Goal: Book appointment/travel/reservation

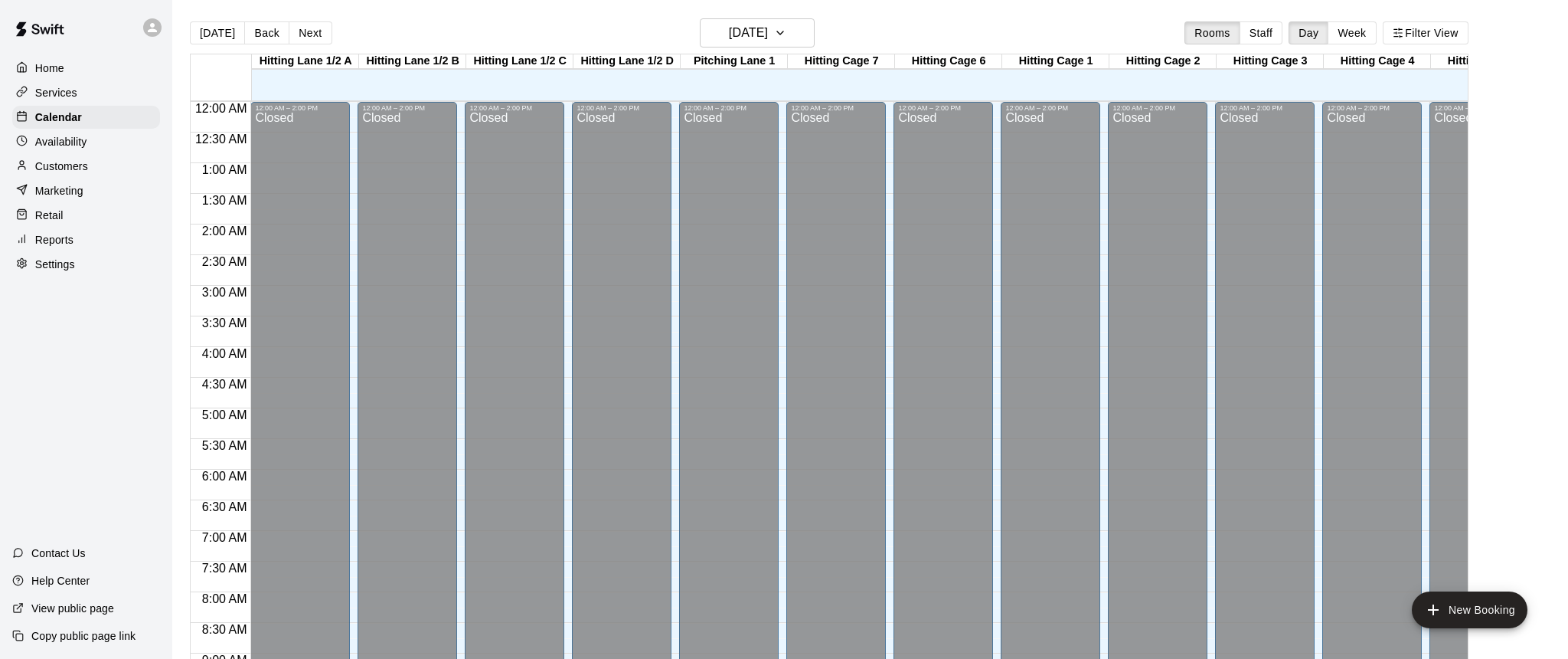
scroll to position [897, 0]
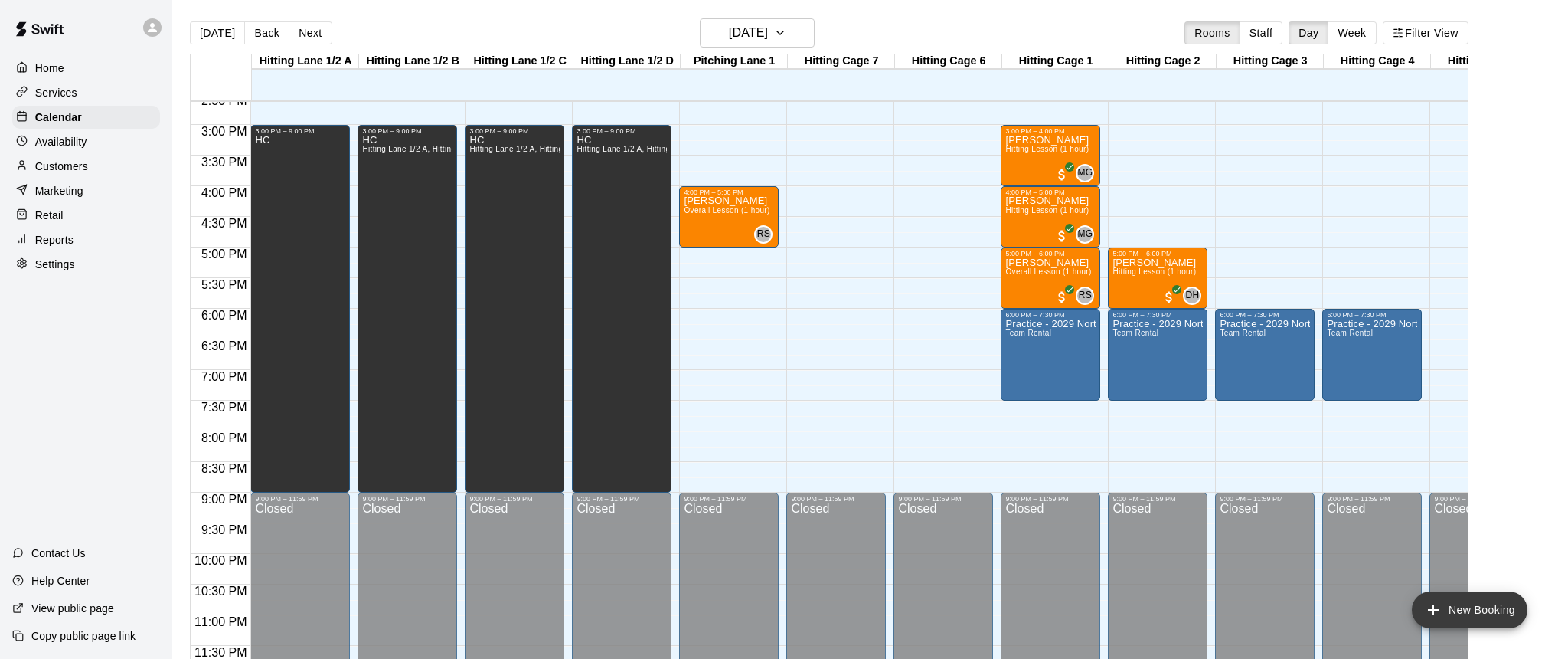
click at [1435, 611] on icon "add" at bounding box center [1434, 610] width 18 height 18
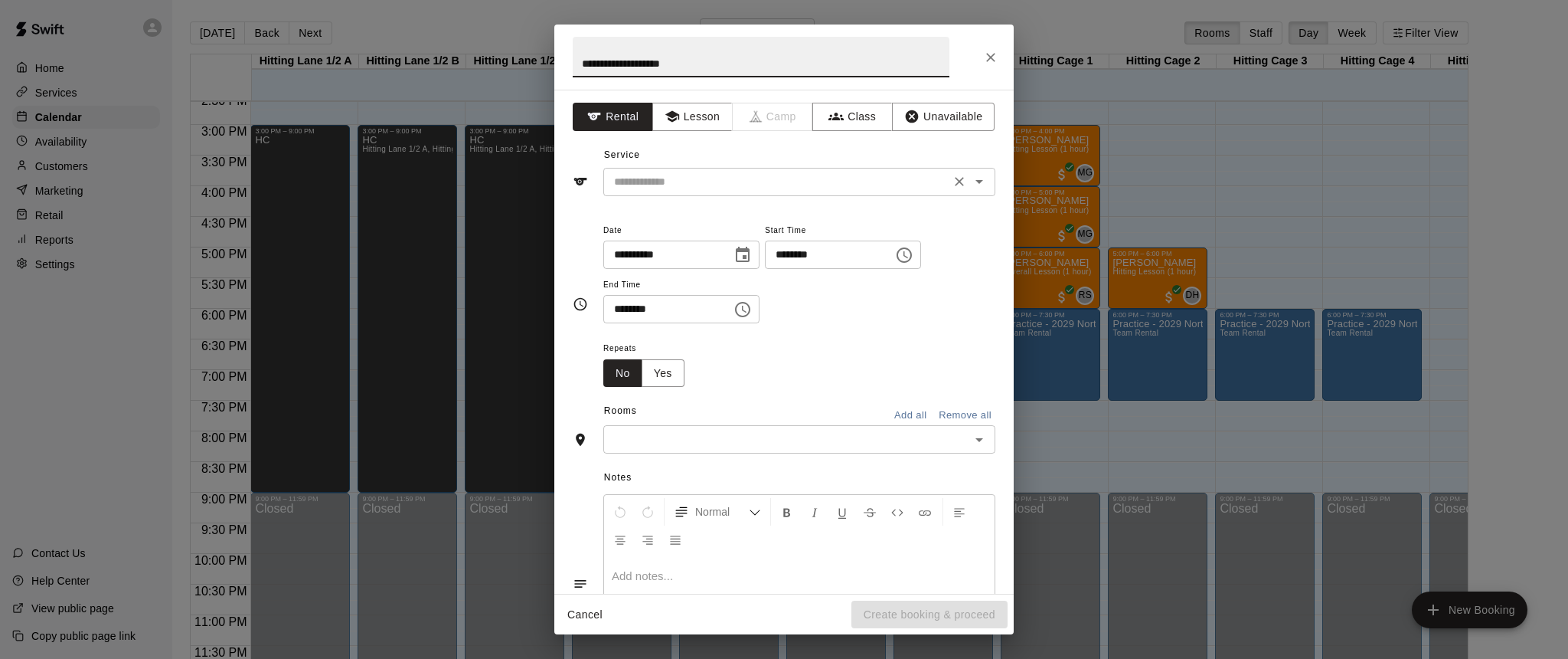
type input "**********"
click at [863, 175] on input "text" at bounding box center [777, 182] width 338 height 19
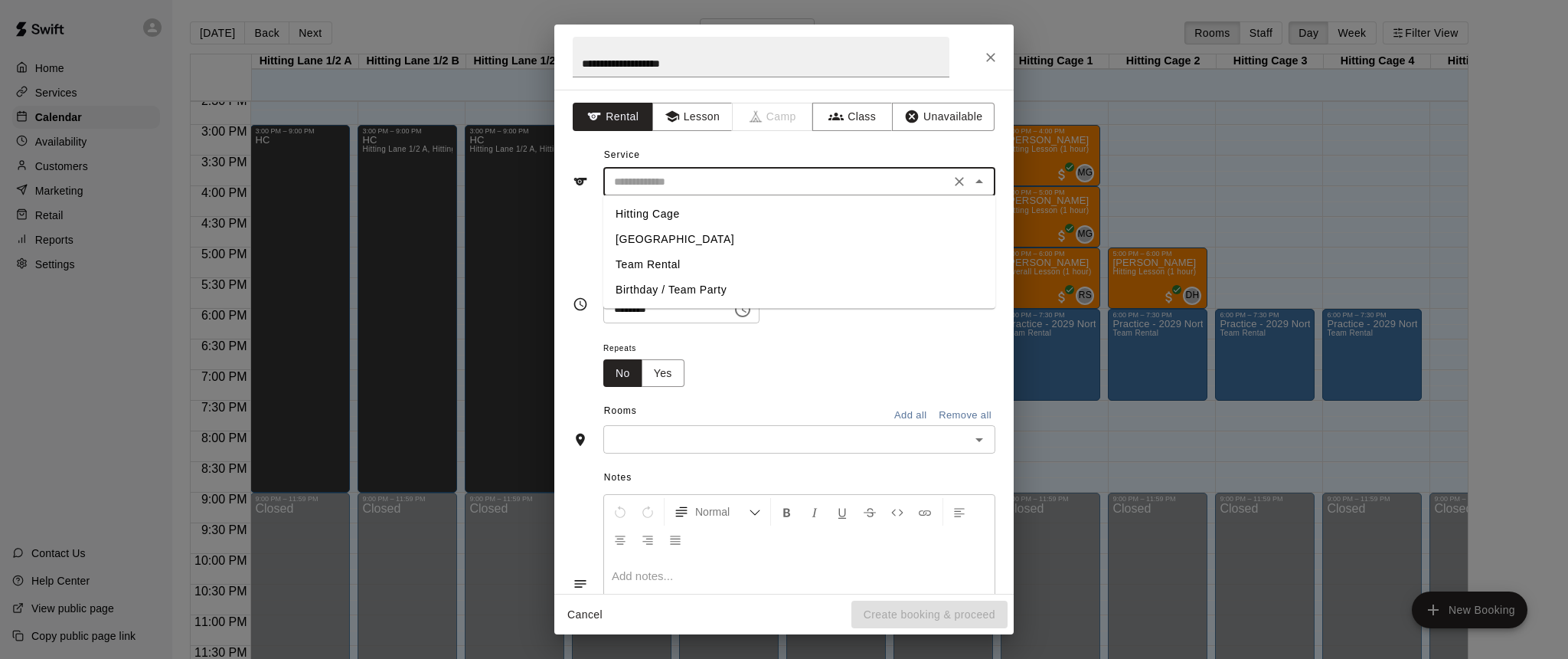
click at [674, 258] on li "Team Rental" at bounding box center [800, 264] width 392 height 25
type input "**********"
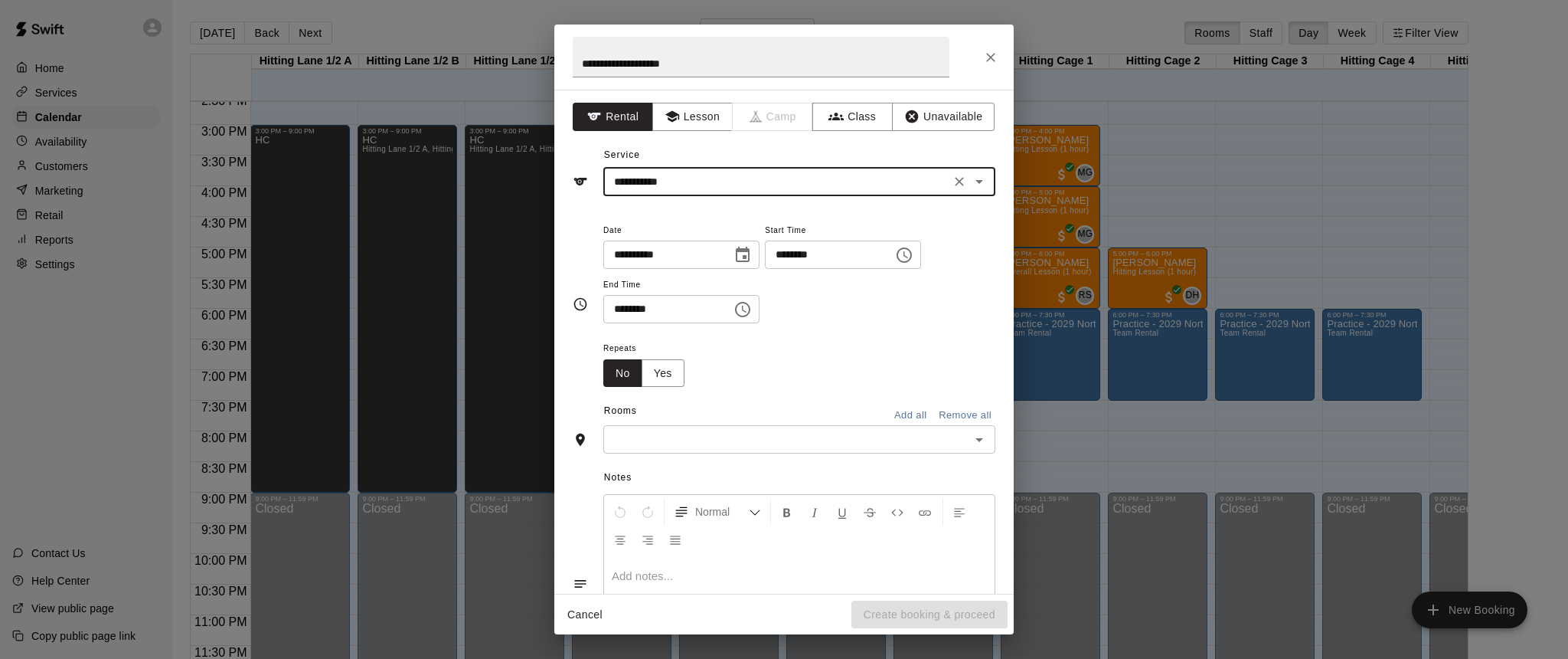
click at [748, 255] on icon "Choose date, selected date is Sep 12, 2025" at bounding box center [743, 255] width 18 height 18
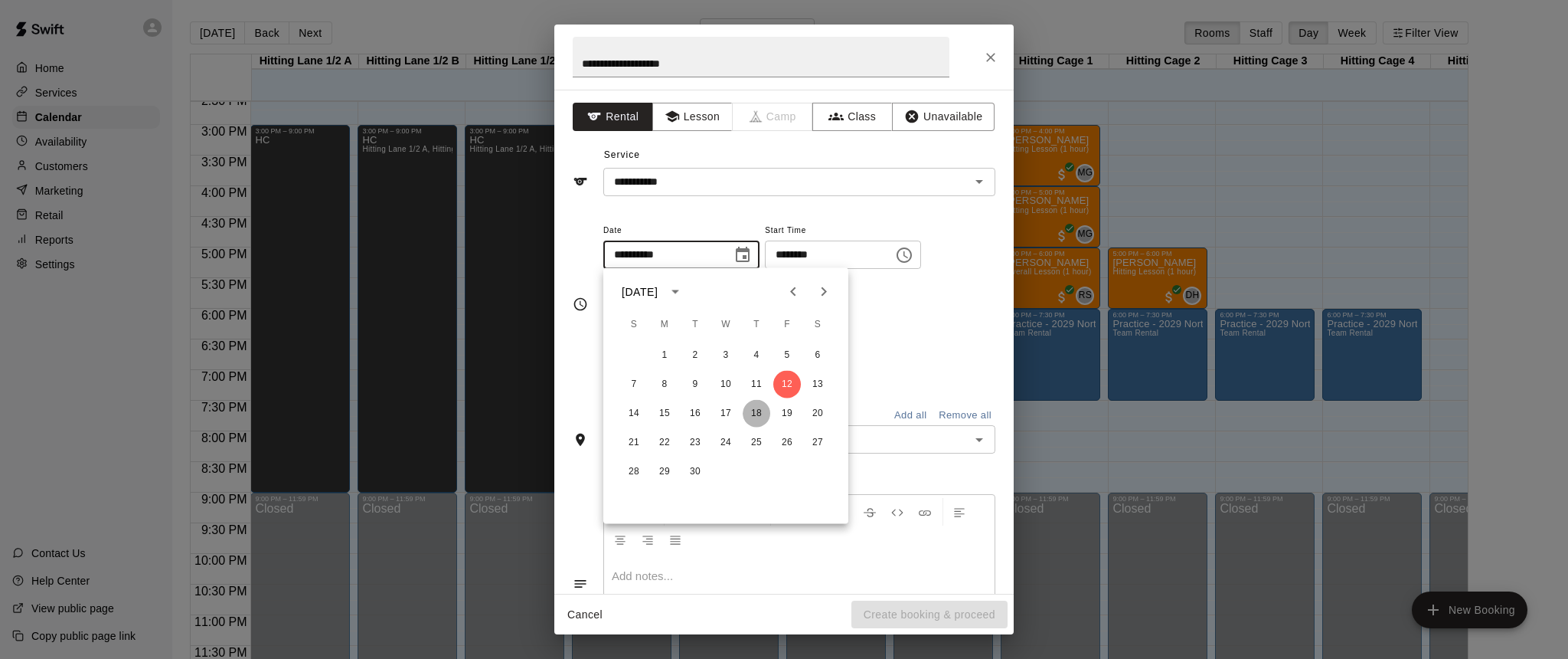
click at [757, 413] on button "18" at bounding box center [757, 414] width 28 height 28
type input "**********"
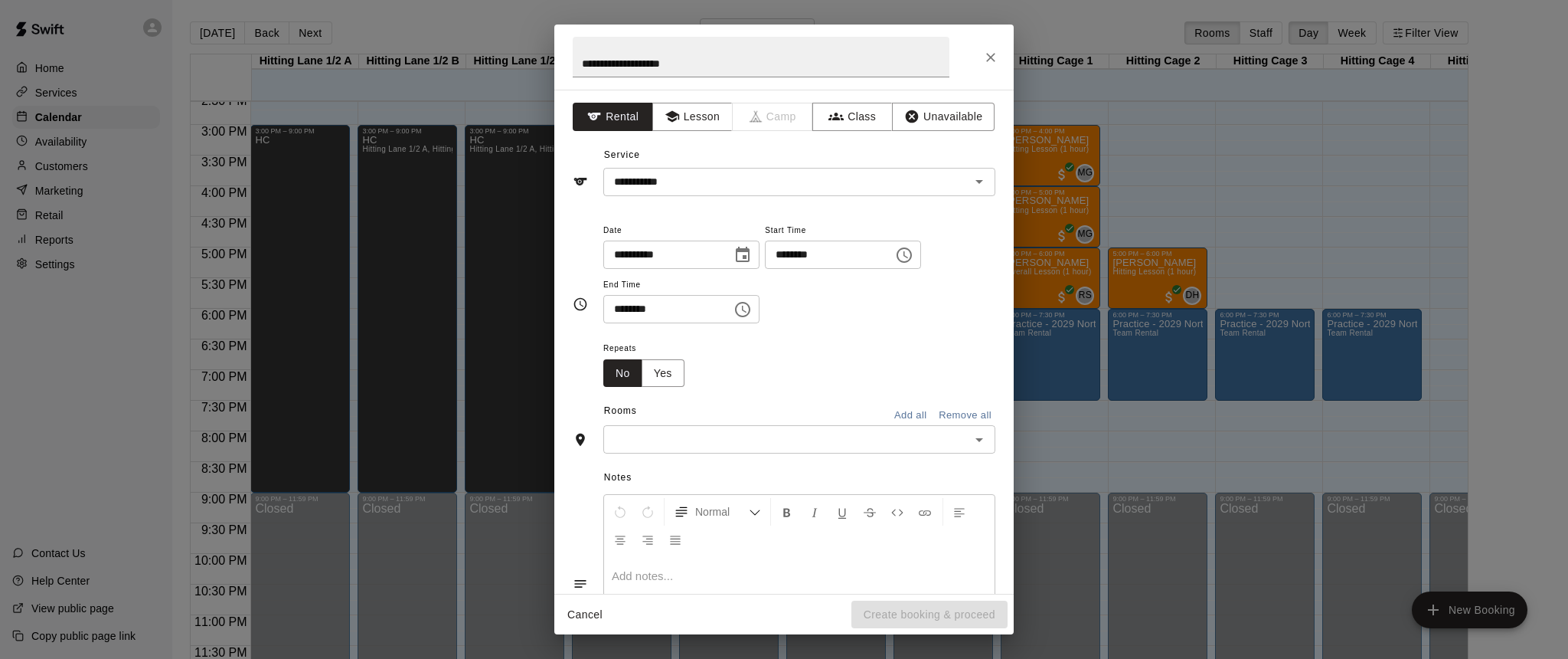
click at [912, 248] on icon "Choose time, selected time is 12:00 PM" at bounding box center [905, 255] width 15 height 15
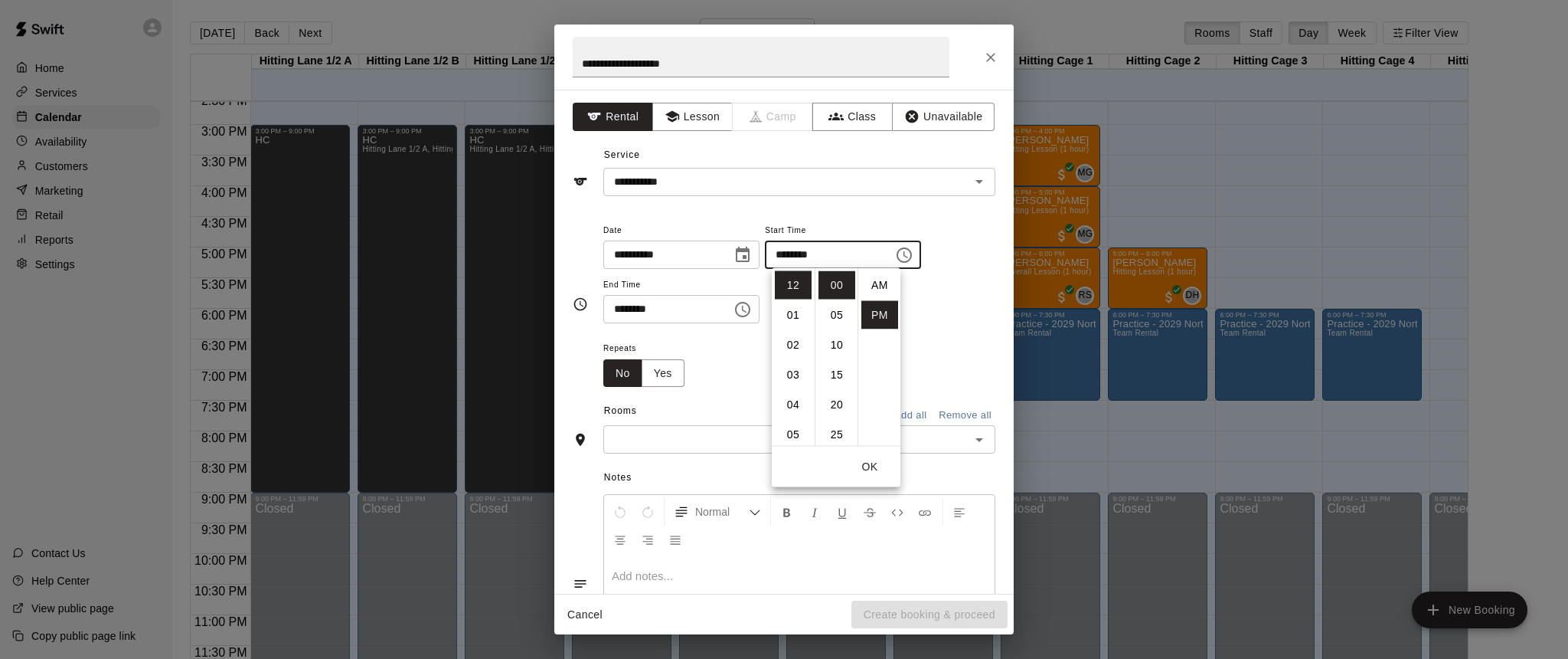
scroll to position [28, 0]
click at [791, 412] on li "04" at bounding box center [794, 405] width 37 height 28
click at [833, 369] on li "30" at bounding box center [837, 372] width 37 height 28
type input "********"
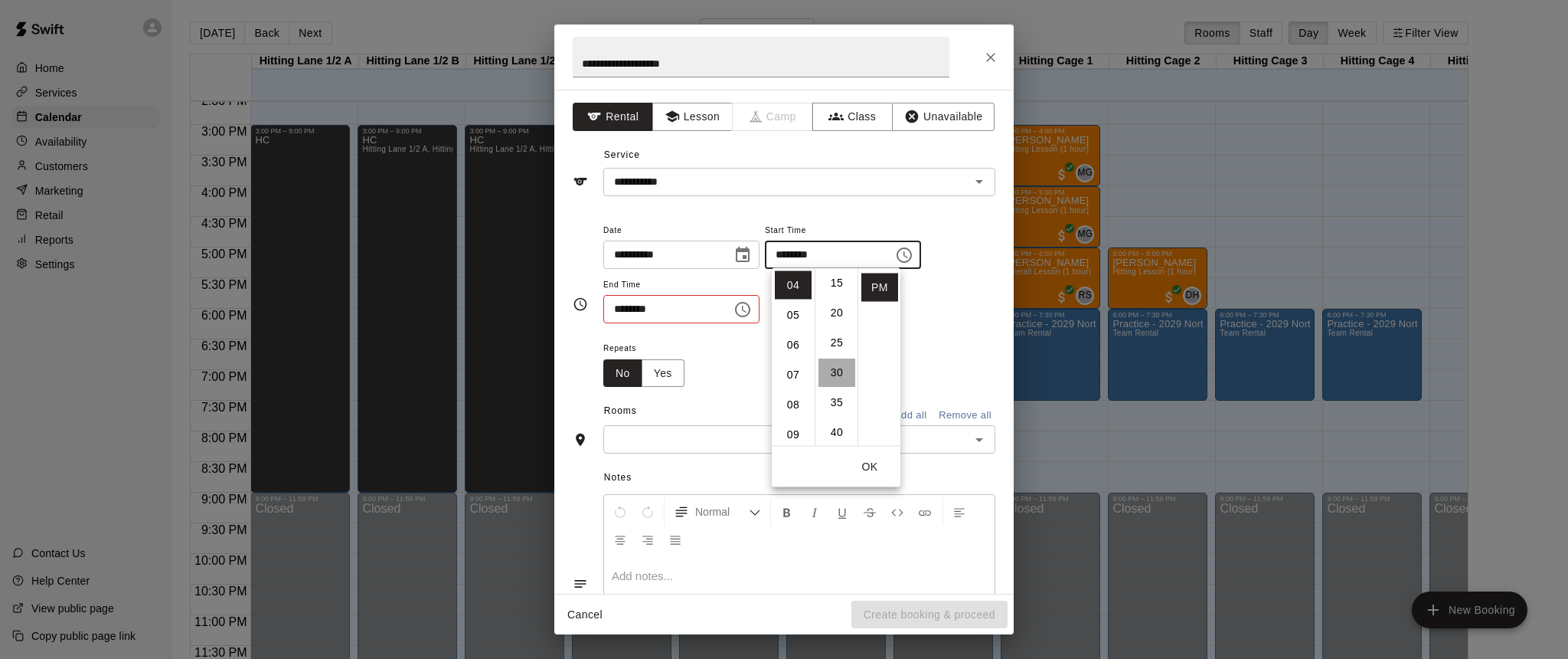
scroll to position [179, 0]
click at [696, 371] on div "Repeats No Yes" at bounding box center [650, 362] width 93 height 48
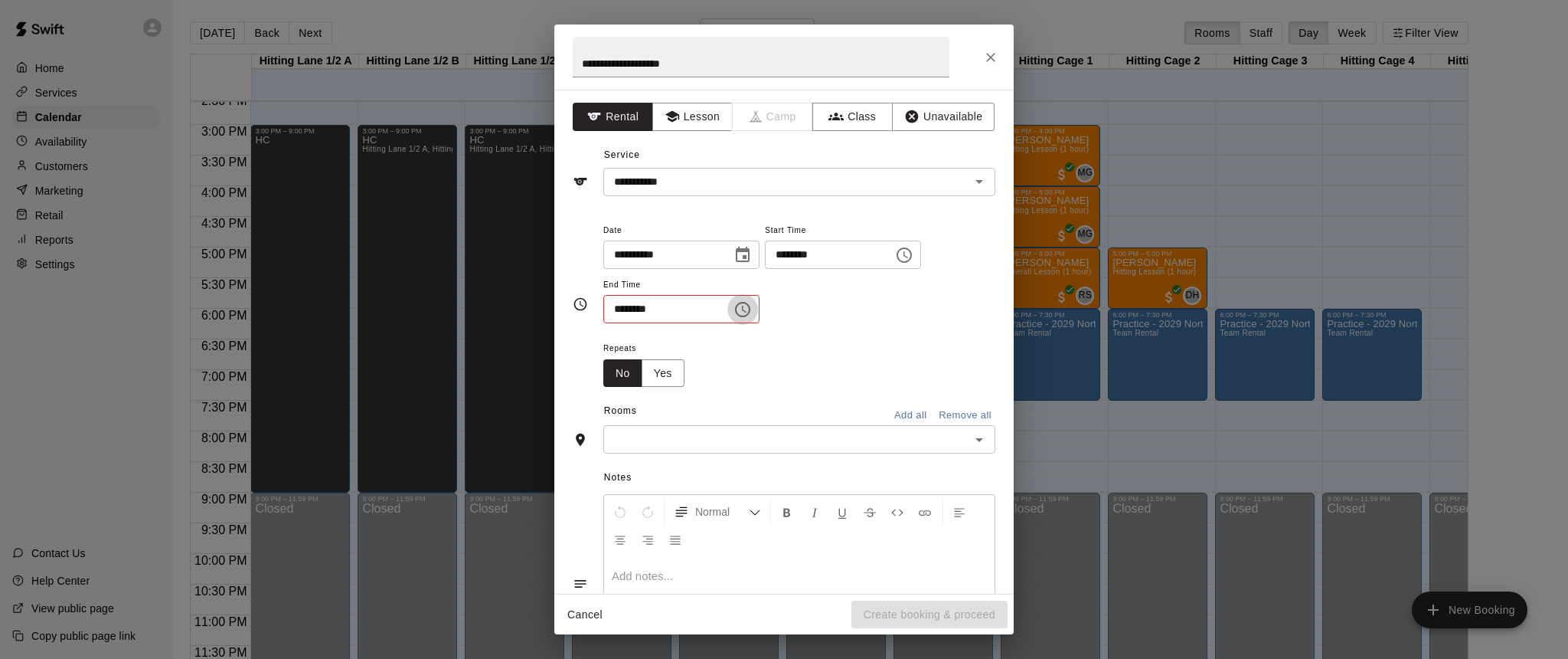
click at [747, 306] on icon "Choose time, selected time is 12:30 PM" at bounding box center [745, 309] width 5 height 7
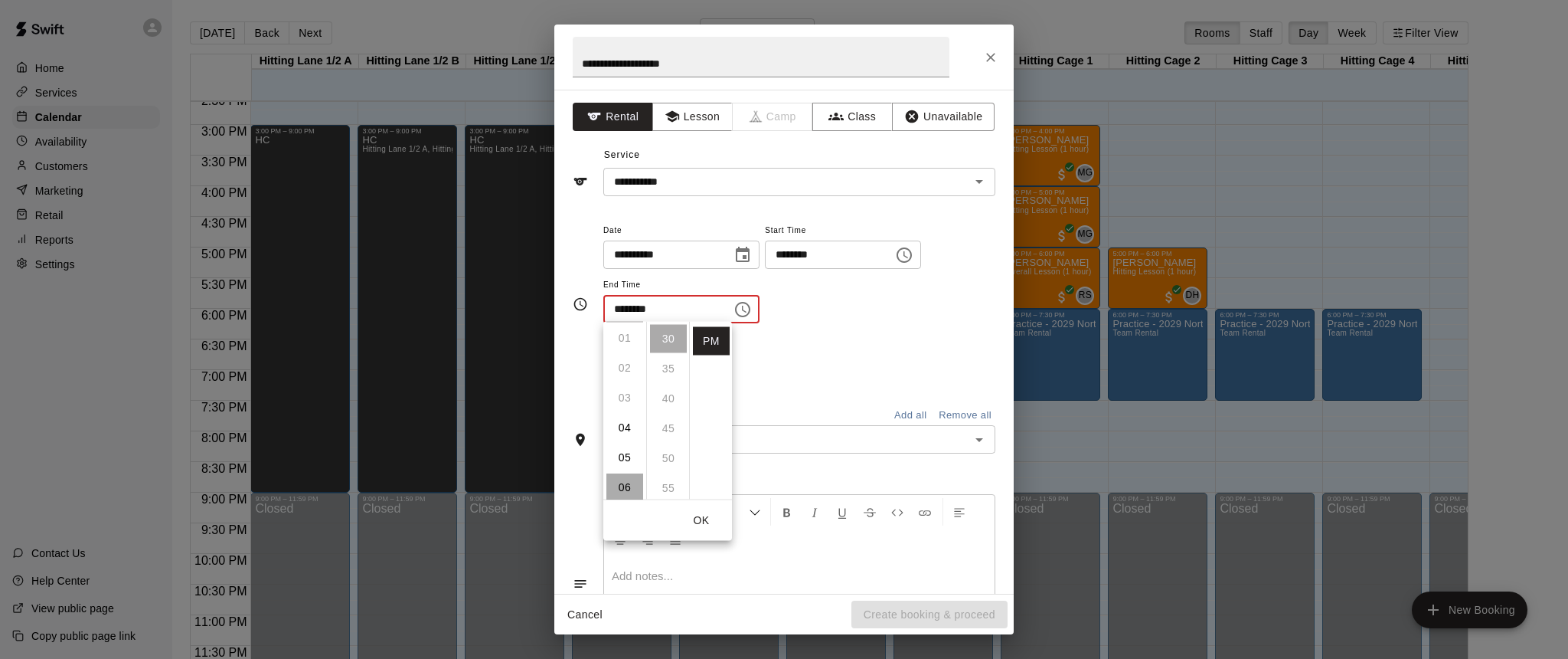
click at [622, 486] on li "06" at bounding box center [625, 487] width 37 height 28
click at [666, 340] on li "00" at bounding box center [669, 339] width 37 height 28
type input "********"
click at [797, 333] on div "**********" at bounding box center [800, 280] width 392 height 119
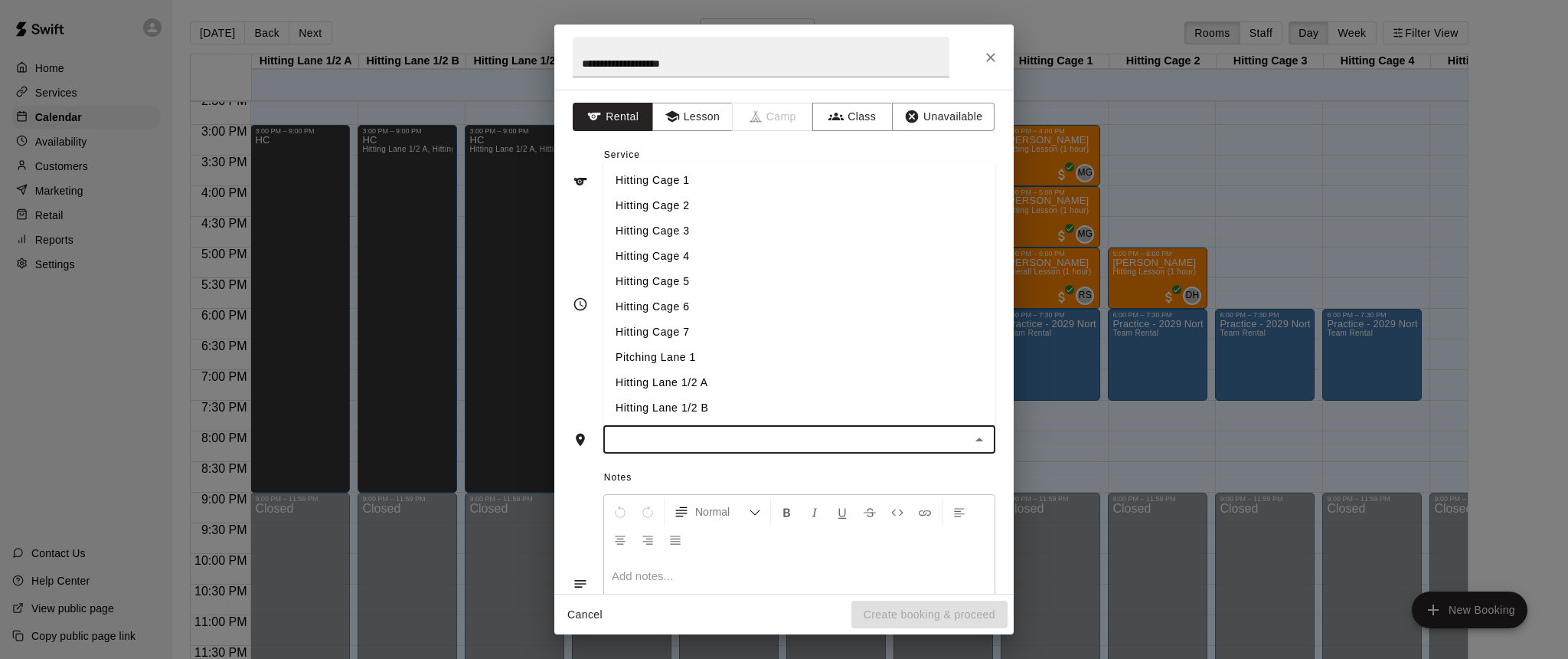
click at [846, 432] on input "text" at bounding box center [787, 439] width 358 height 19
click at [668, 181] on li "Hitting Cage 1" at bounding box center [800, 180] width 392 height 25
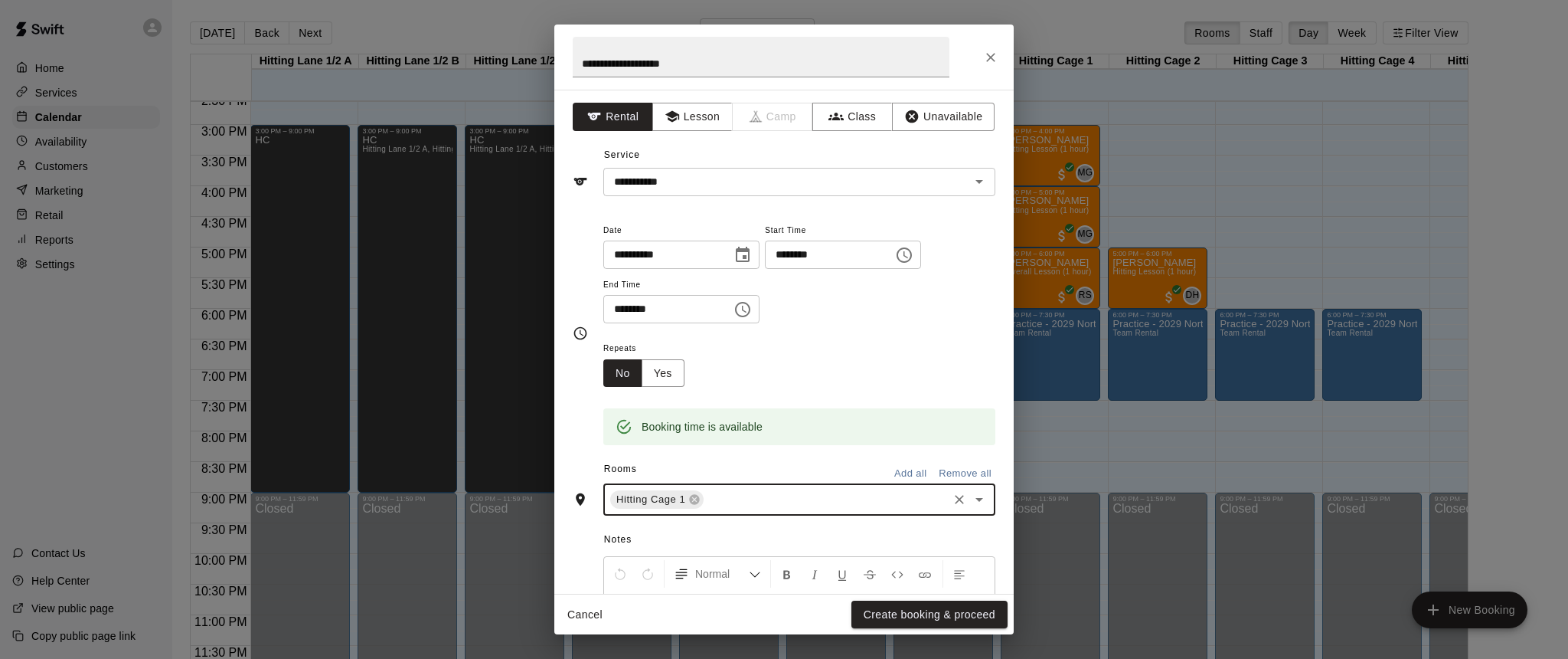
click at [728, 501] on input "text" at bounding box center [826, 500] width 240 height 19
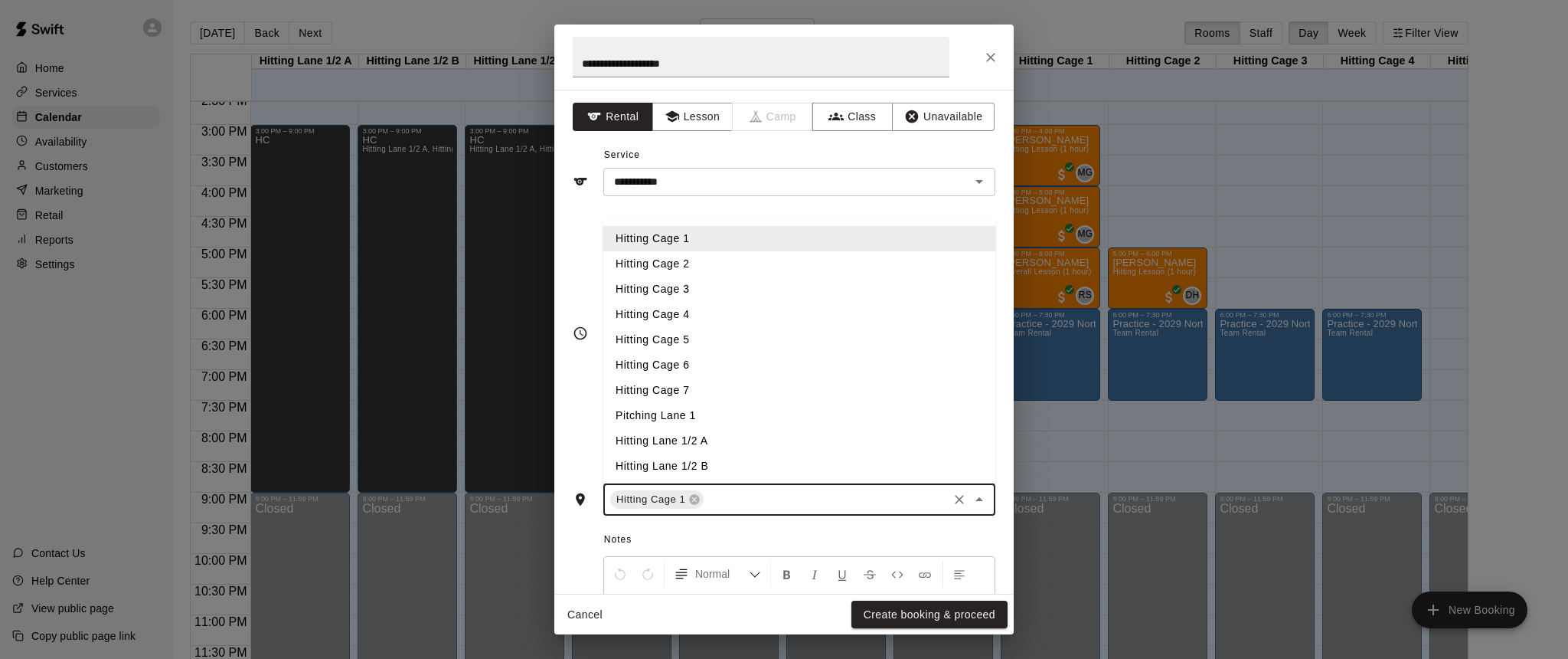
click at [669, 260] on li "Hitting Cage 2" at bounding box center [800, 264] width 392 height 25
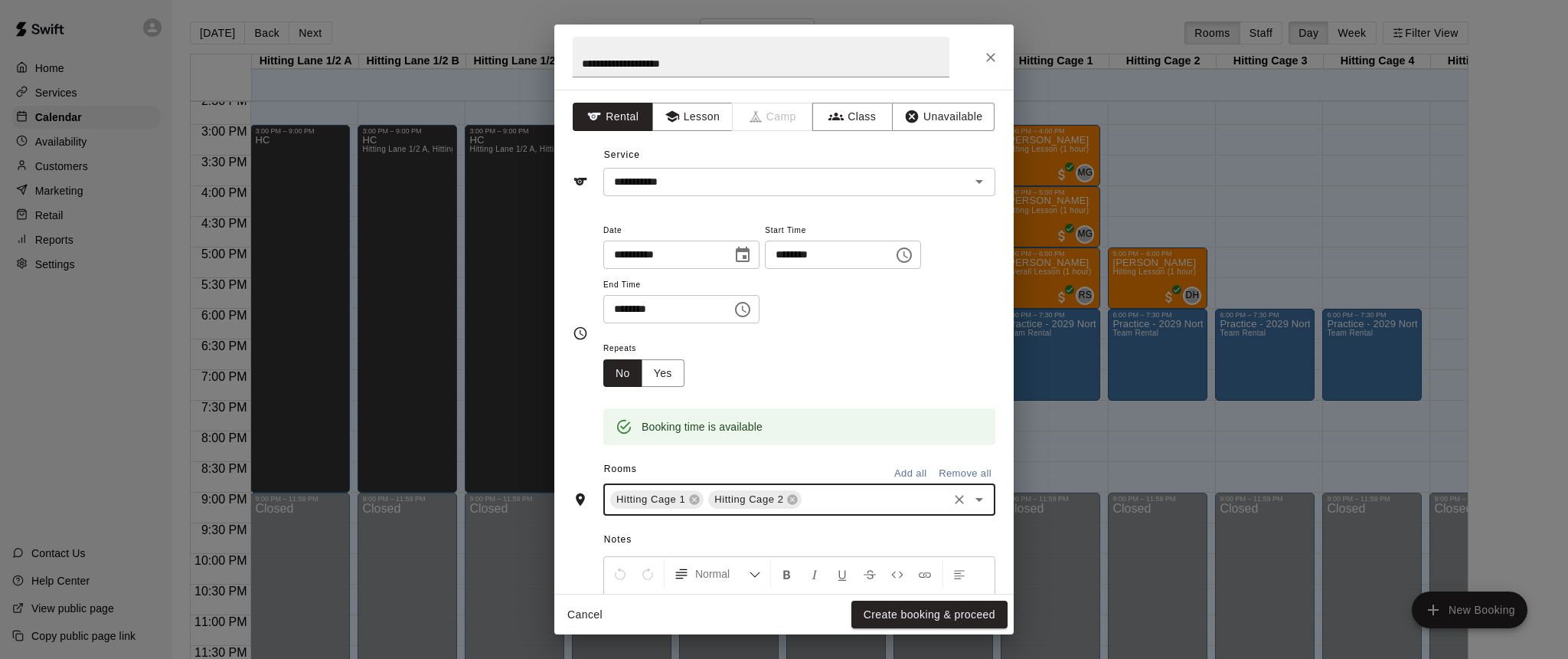
click at [838, 497] on input "text" at bounding box center [875, 500] width 142 height 19
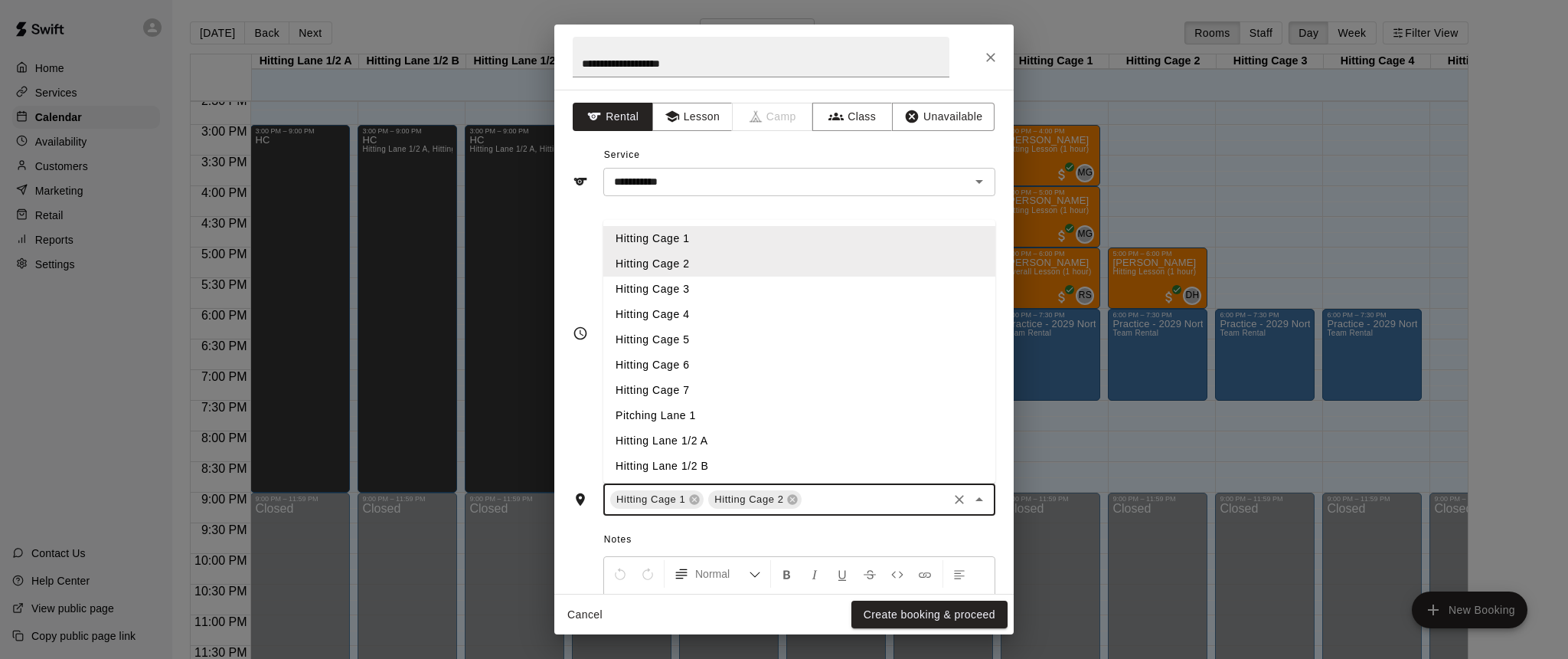
click at [679, 285] on li "Hitting Cage 3" at bounding box center [800, 289] width 392 height 25
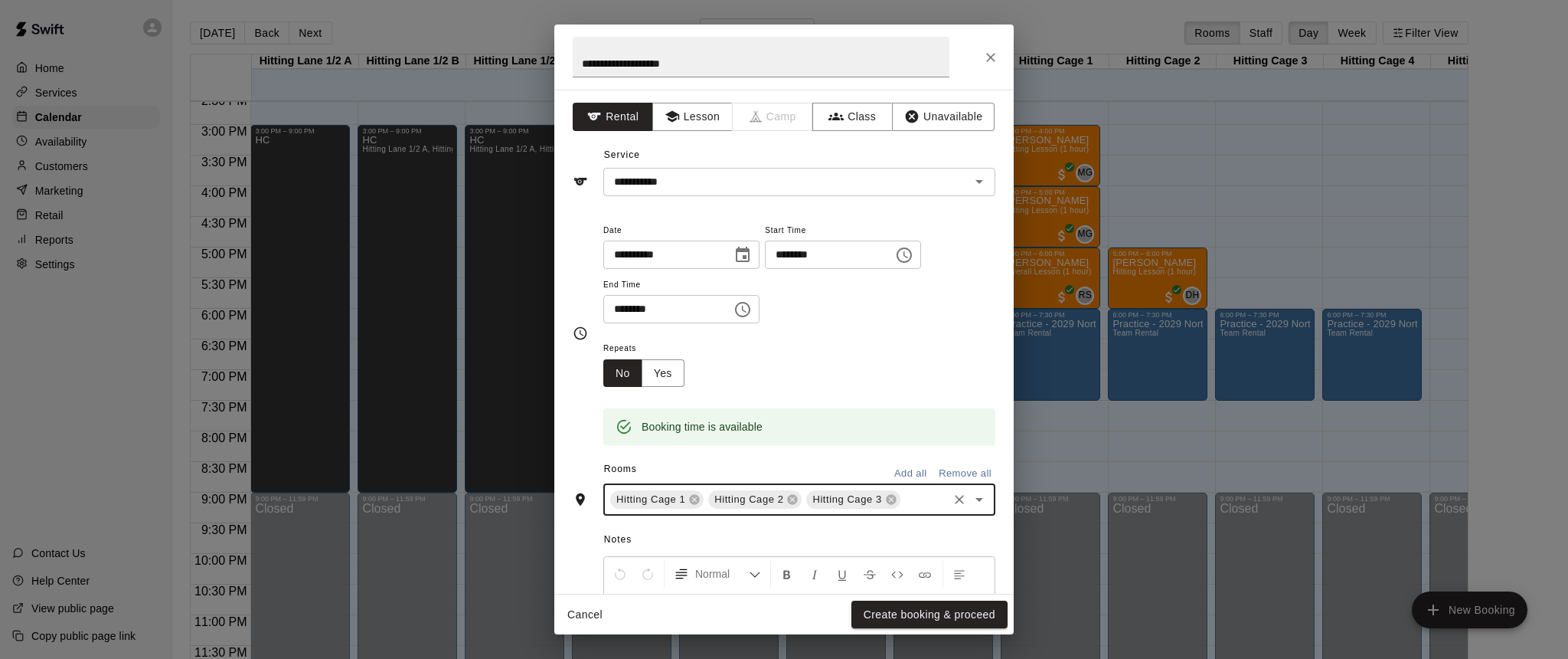
click at [915, 501] on input "text" at bounding box center [925, 500] width 43 height 19
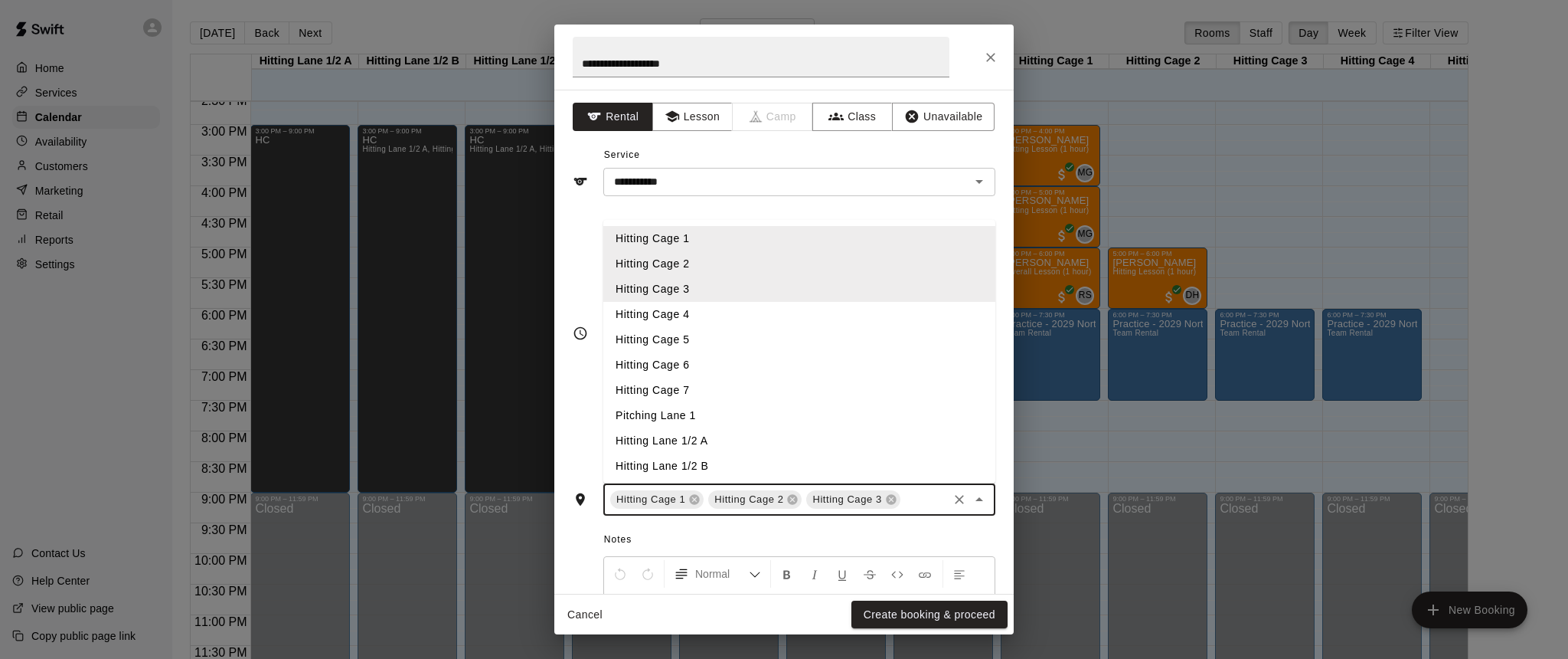
click at [671, 313] on li "Hitting Cage 4" at bounding box center [800, 314] width 392 height 25
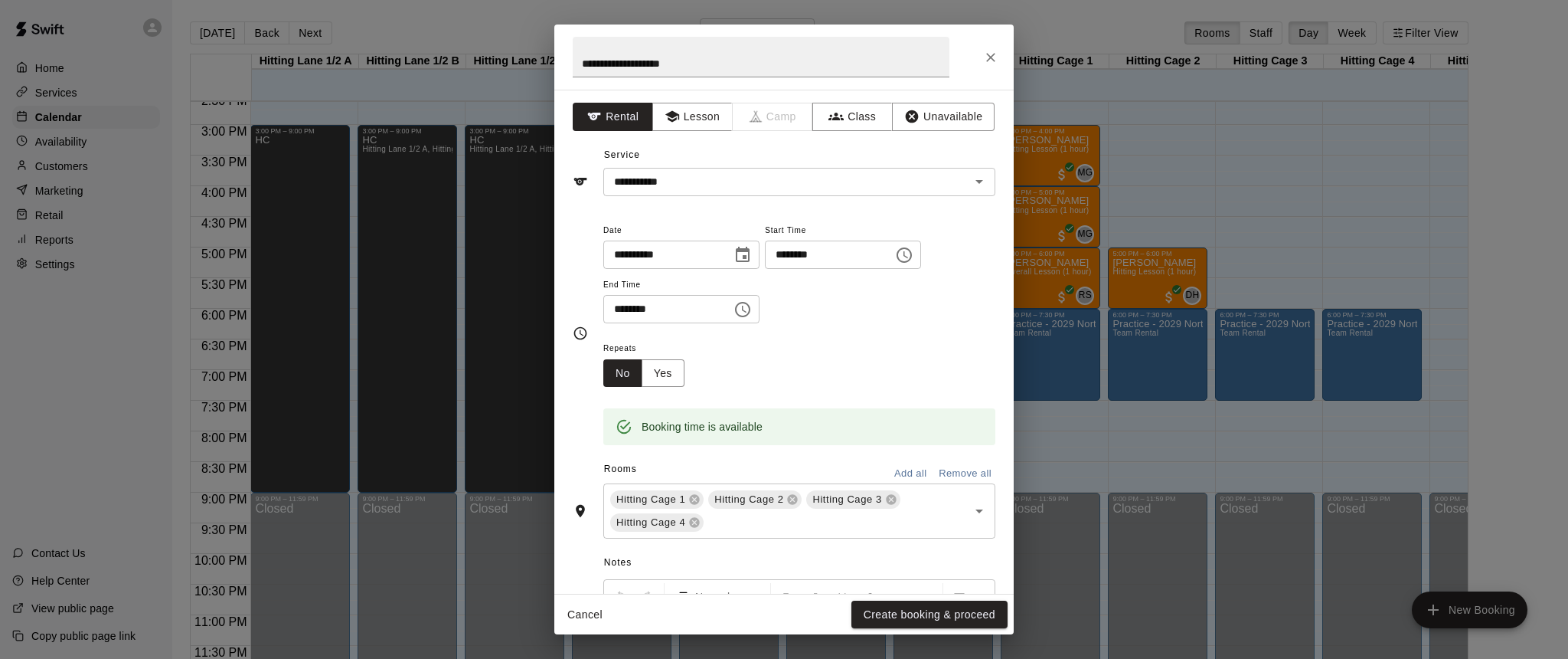
click at [863, 359] on div "Repeats No Yes" at bounding box center [800, 362] width 392 height 48
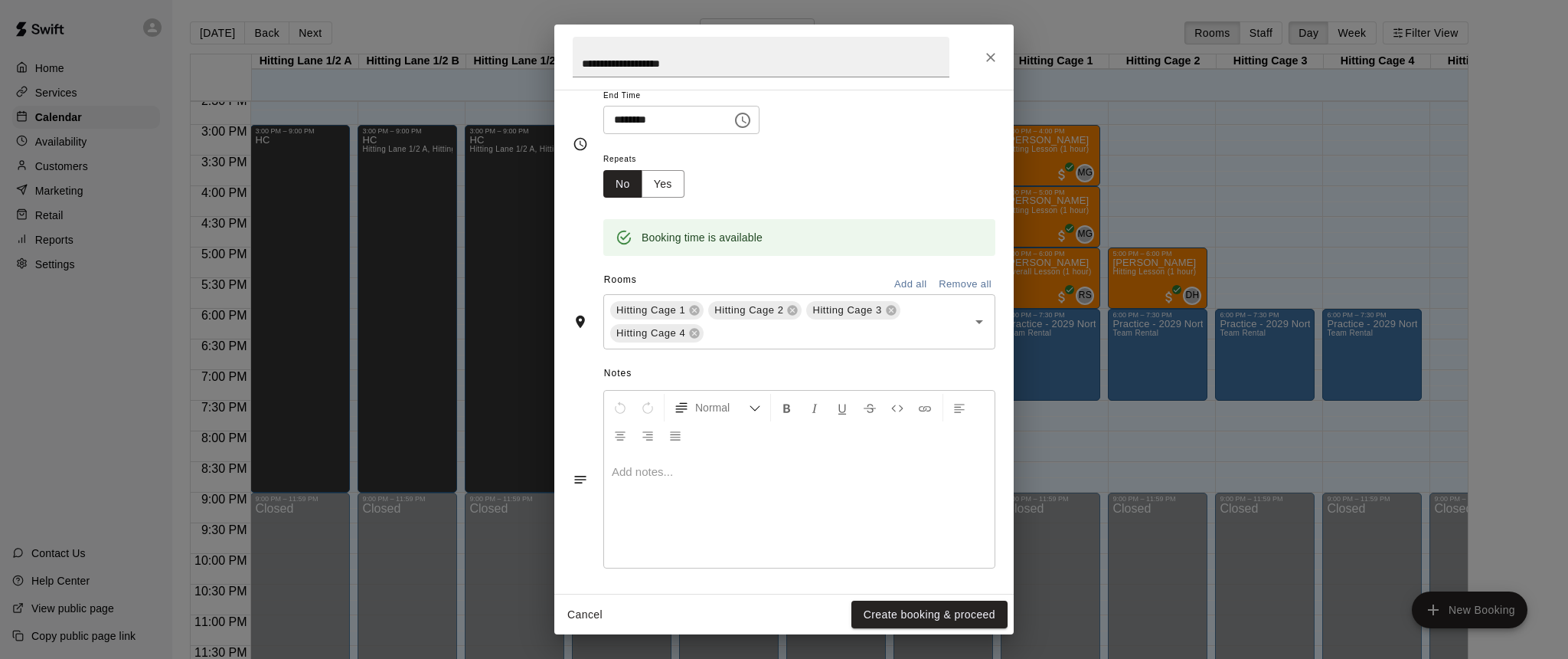
scroll to position [189, 0]
click at [903, 615] on button "Create booking & proceed" at bounding box center [930, 615] width 156 height 28
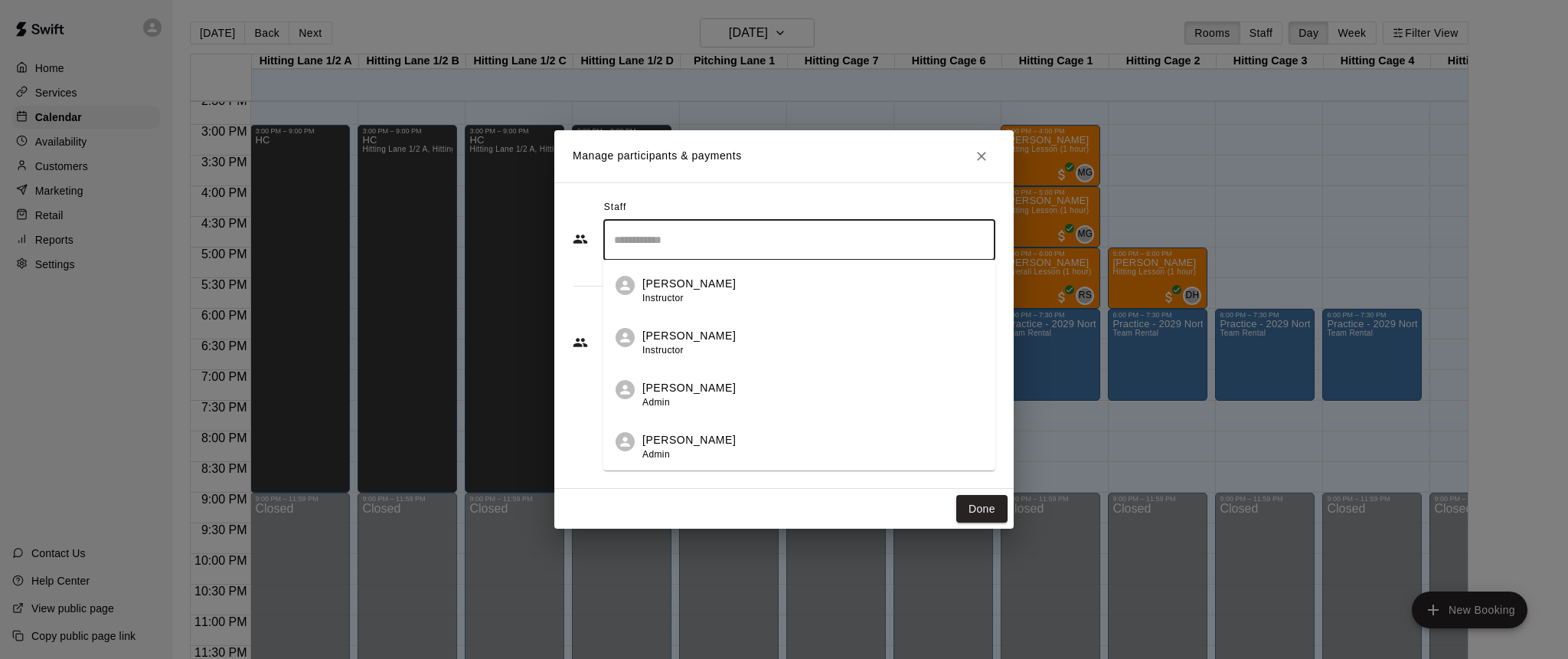
click at [757, 244] on input "Search staff" at bounding box center [800, 240] width 378 height 27
click at [689, 450] on div "[PERSON_NAME] Admin" at bounding box center [689, 447] width 93 height 30
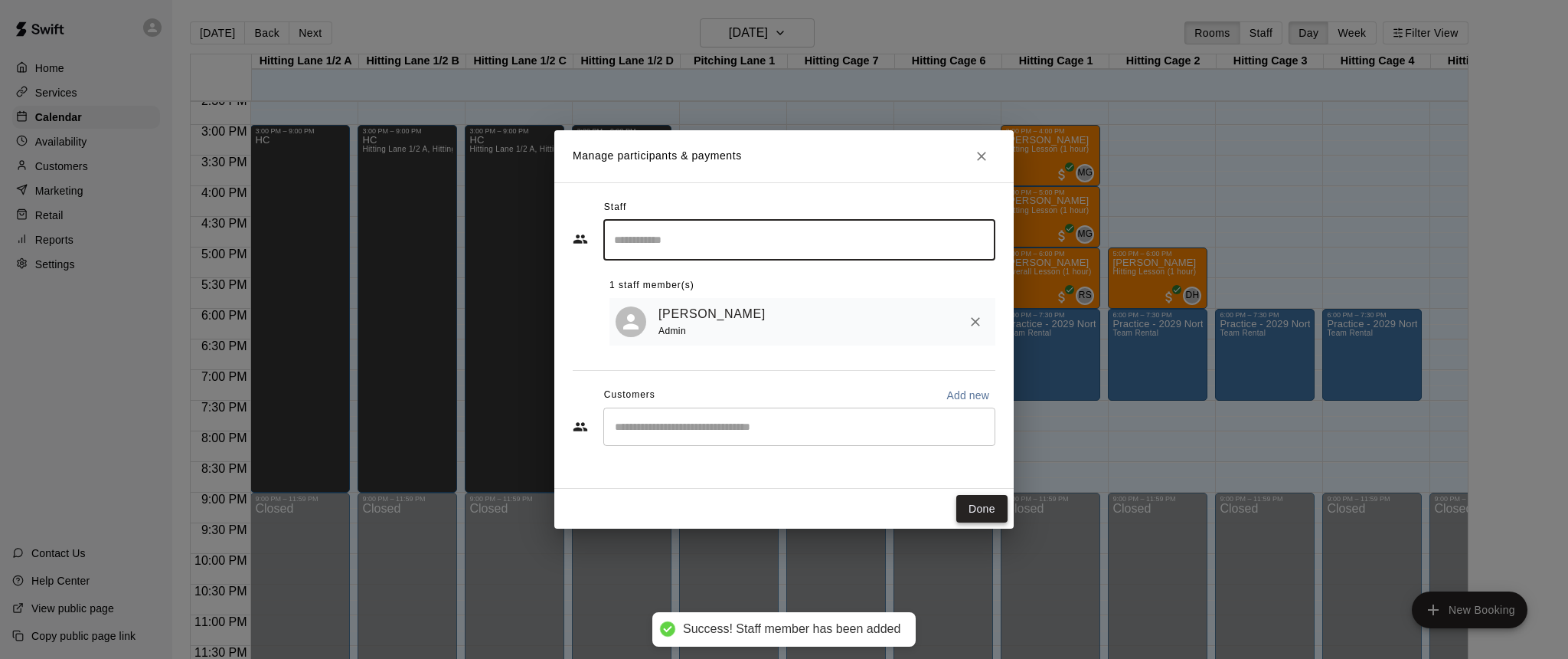
click at [977, 510] on button "Done" at bounding box center [982, 509] width 51 height 28
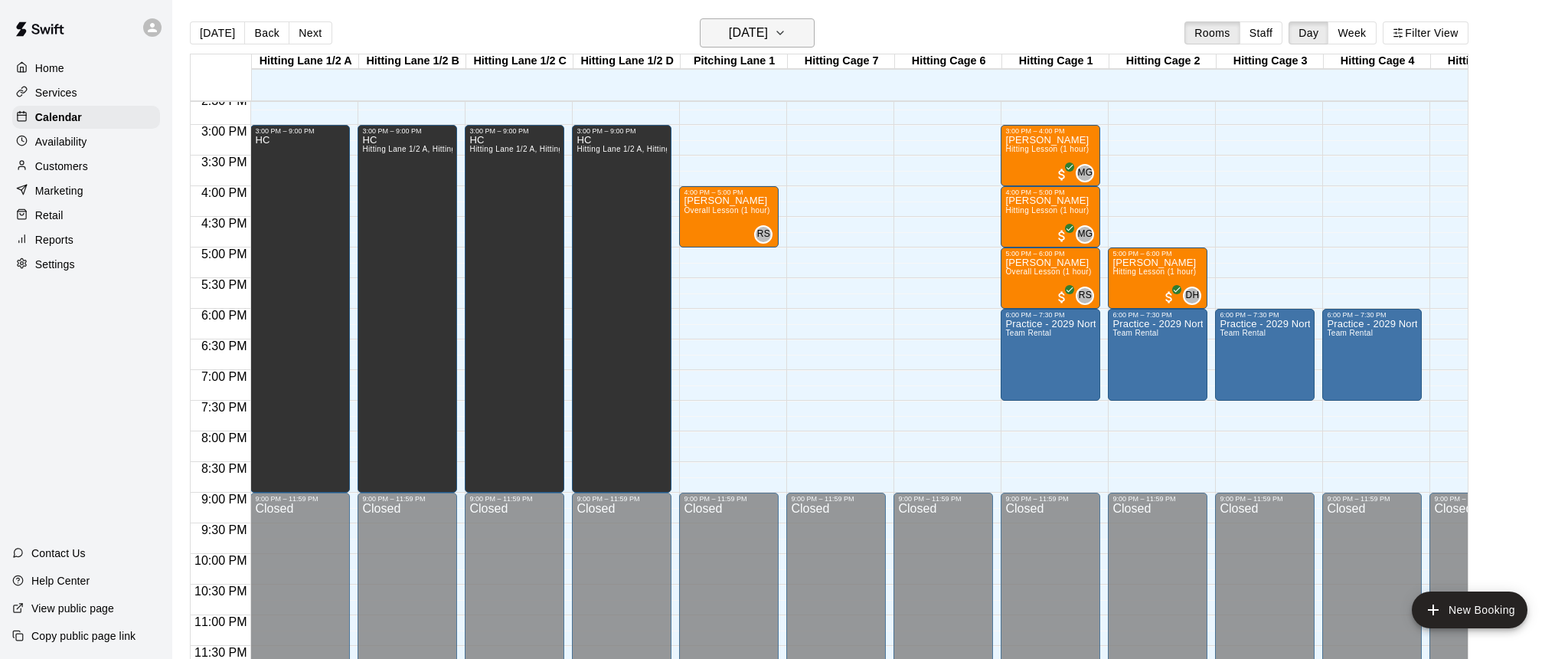
click at [784, 34] on icon "button" at bounding box center [781, 33] width 6 height 3
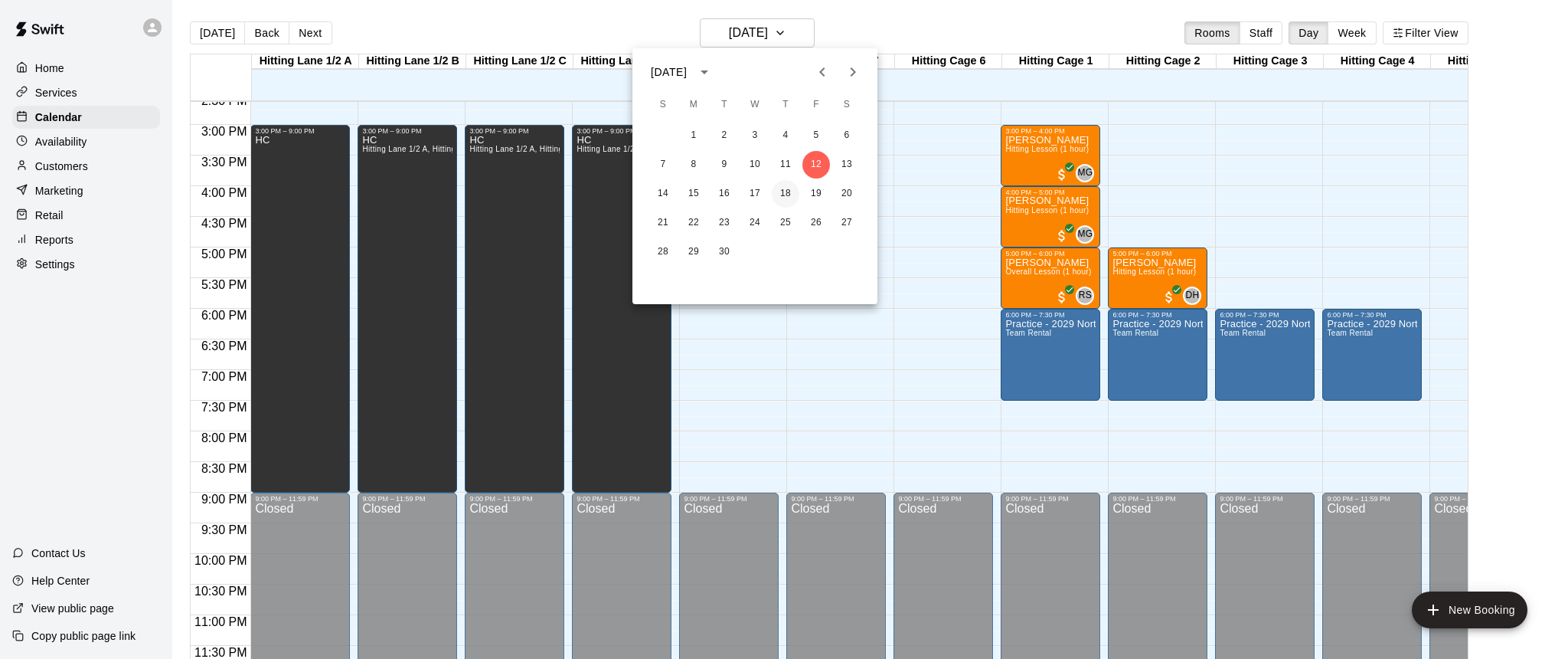
click at [788, 197] on button "18" at bounding box center [786, 194] width 28 height 28
